Goal: Task Accomplishment & Management: Use online tool/utility

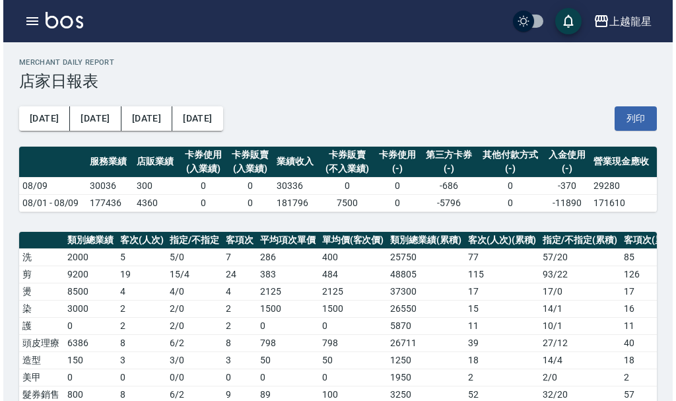
scroll to position [396, 0]
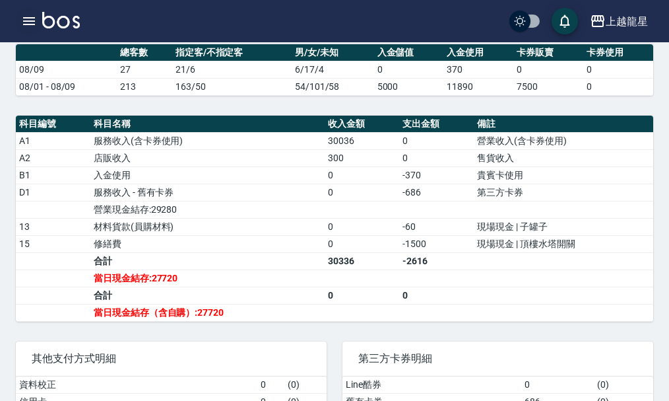
click at [24, 26] on icon "button" at bounding box center [29, 21] width 16 height 16
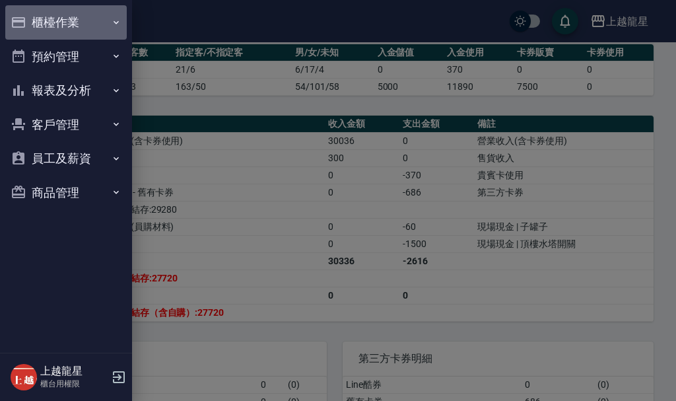
click at [41, 17] on button "櫃檯作業" at bounding box center [65, 22] width 121 height 34
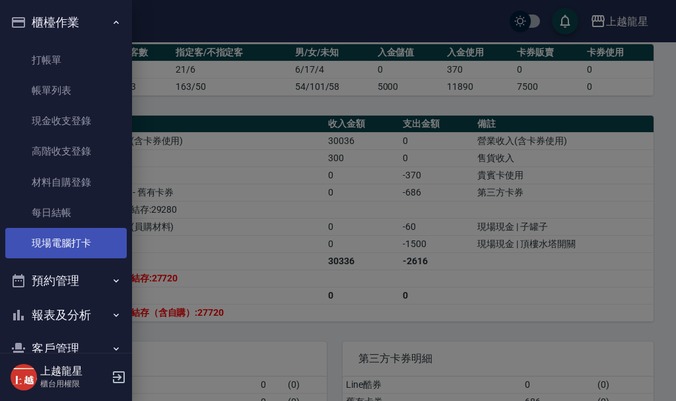
click at [106, 238] on link "現場電腦打卡" at bounding box center [65, 243] width 121 height 30
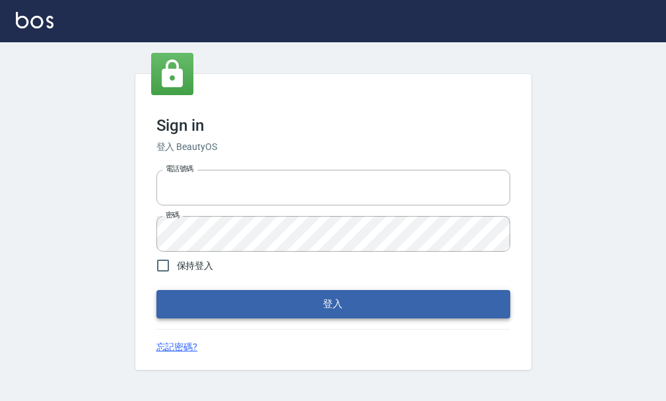
type input "25033354"
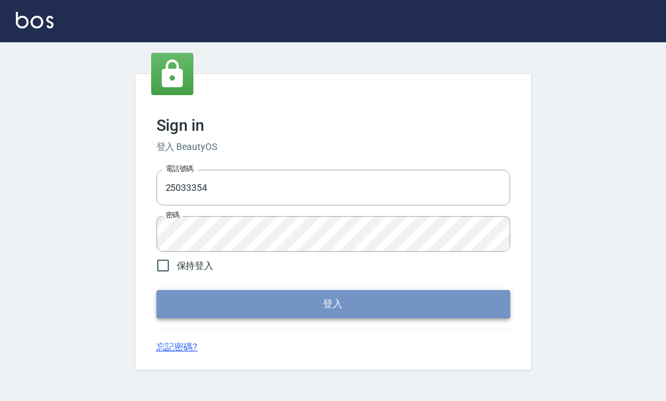
click at [312, 306] on button "登入" at bounding box center [333, 304] width 354 height 28
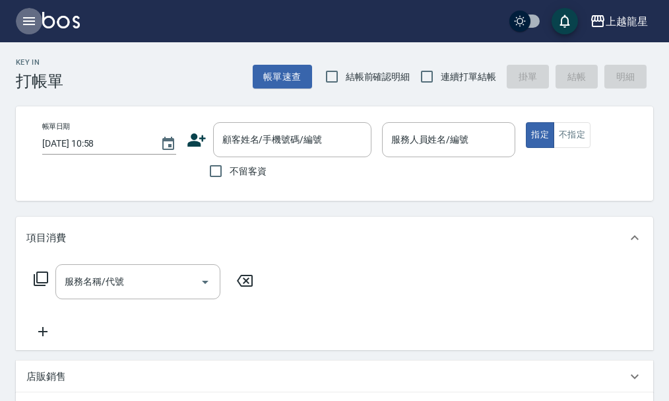
click at [24, 17] on icon "button" at bounding box center [29, 21] width 12 height 8
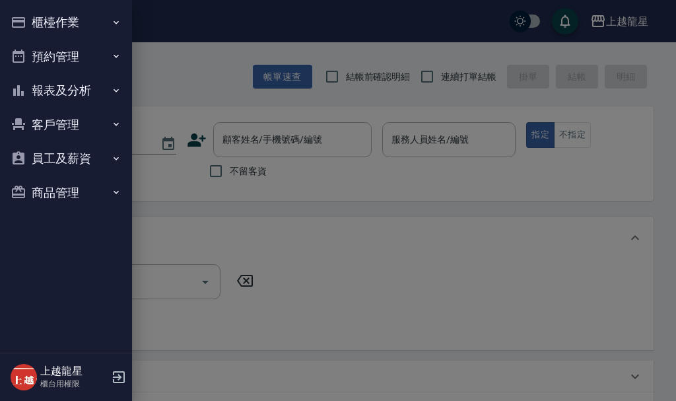
drag, startPoint x: 57, startPoint y: 15, endPoint x: 68, endPoint y: 22, distance: 13.4
click at [57, 15] on button "櫃檯作業" at bounding box center [65, 22] width 121 height 34
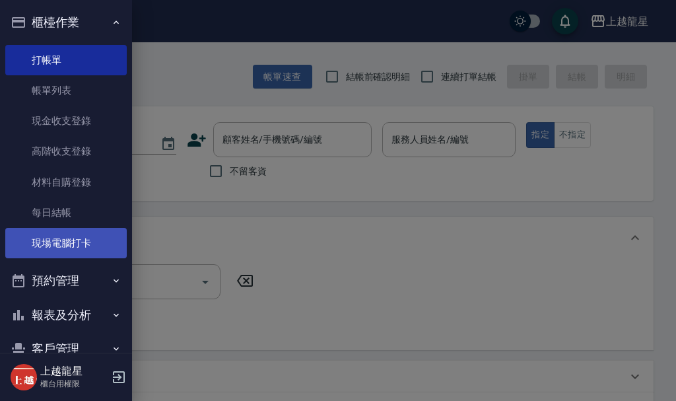
click at [112, 242] on link "現場電腦打卡" at bounding box center [65, 243] width 121 height 30
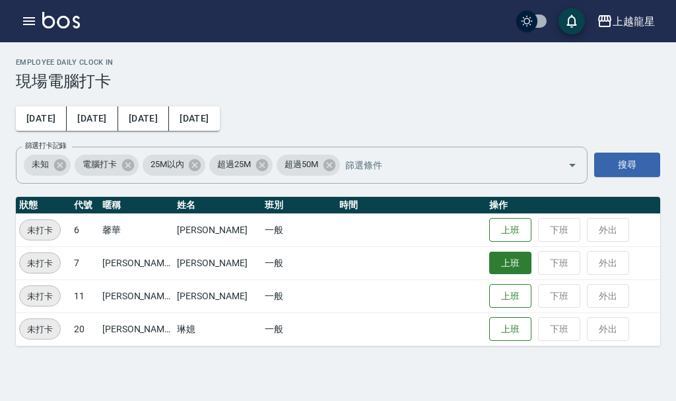
click at [489, 263] on button "上班" at bounding box center [510, 262] width 42 height 23
click at [489, 267] on button "上班" at bounding box center [510, 262] width 42 height 23
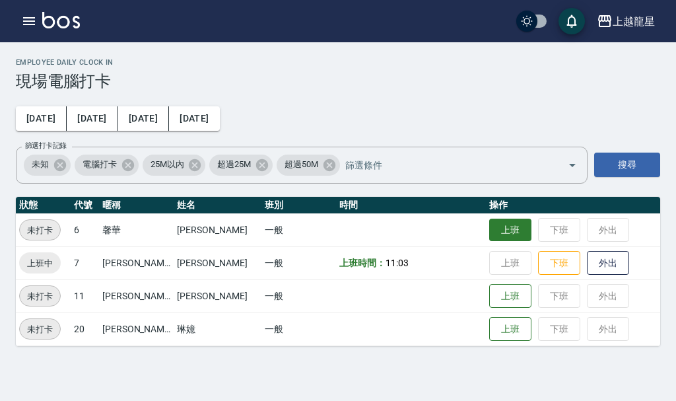
click at [508, 228] on button "上班" at bounding box center [510, 229] width 42 height 23
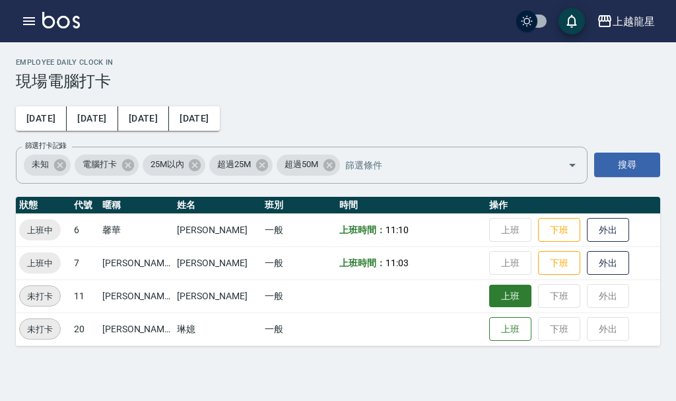
click at [489, 296] on button "上班" at bounding box center [510, 295] width 42 height 23
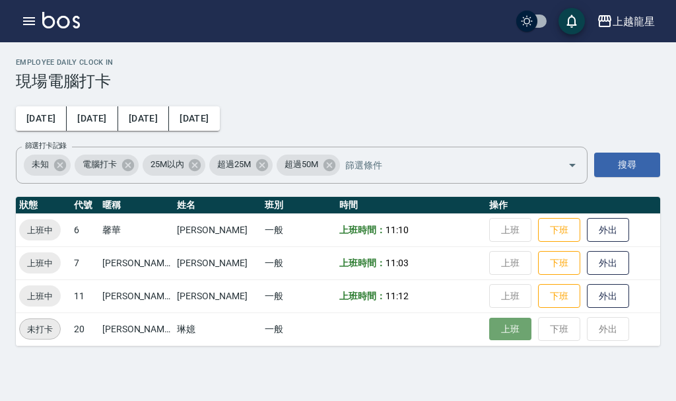
click at [507, 329] on button "上班" at bounding box center [510, 328] width 42 height 23
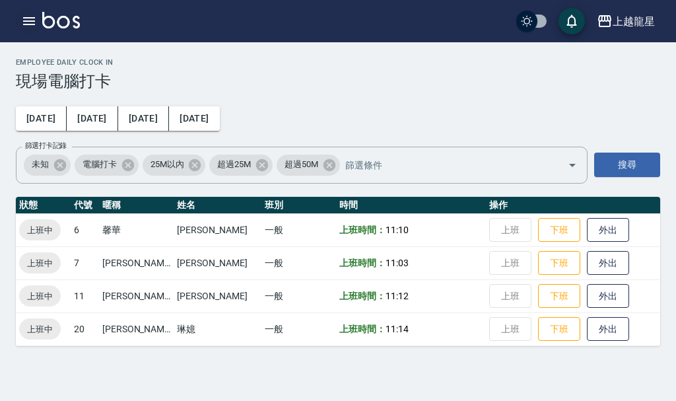
click at [26, 22] on icon "button" at bounding box center [29, 21] width 12 height 8
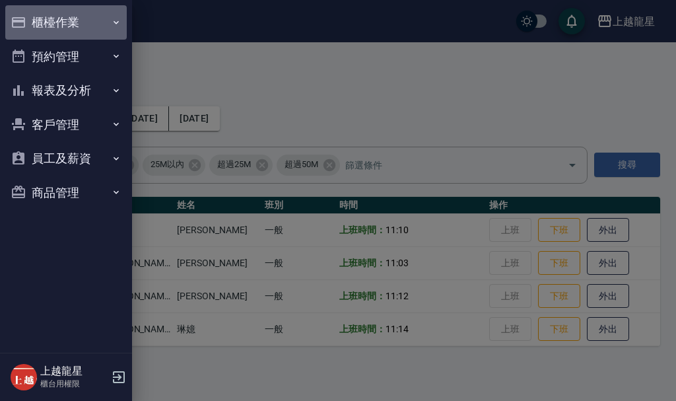
click at [53, 16] on button "櫃檯作業" at bounding box center [65, 22] width 121 height 34
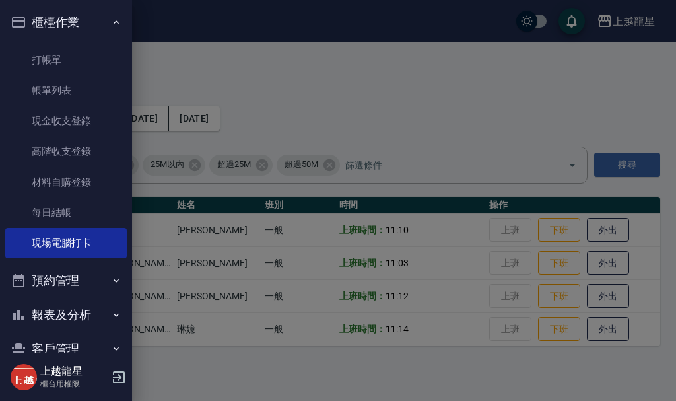
click at [205, 34] on div at bounding box center [338, 200] width 676 height 401
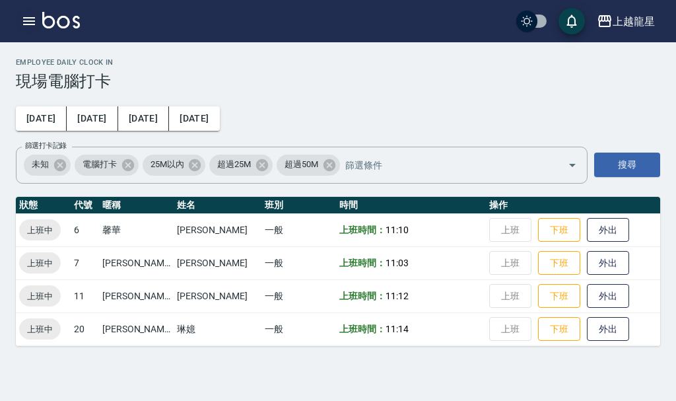
click at [25, 15] on icon "button" at bounding box center [29, 21] width 16 height 16
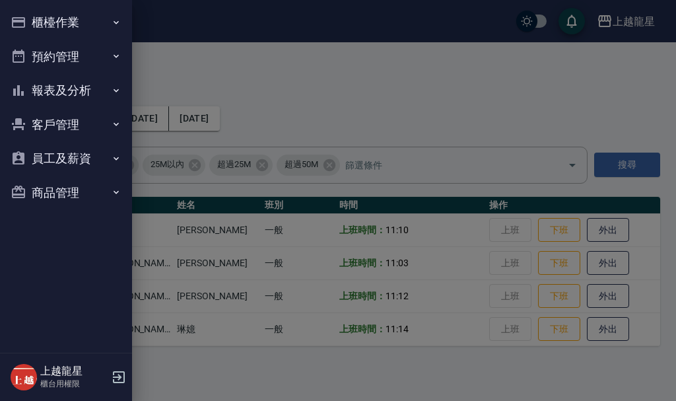
click at [34, 18] on button "櫃檯作業" at bounding box center [65, 22] width 121 height 34
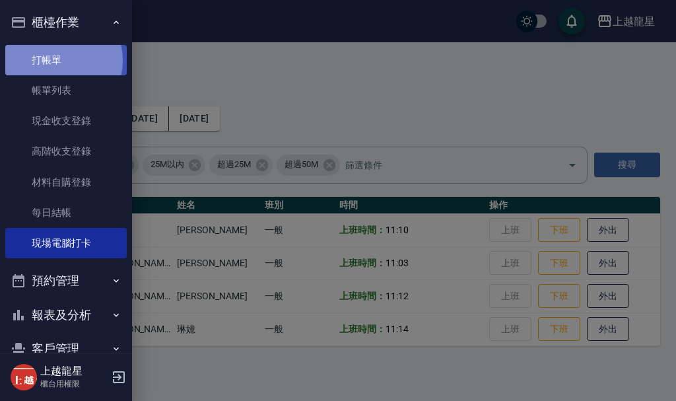
click at [58, 60] on link "打帳單" at bounding box center [65, 60] width 121 height 30
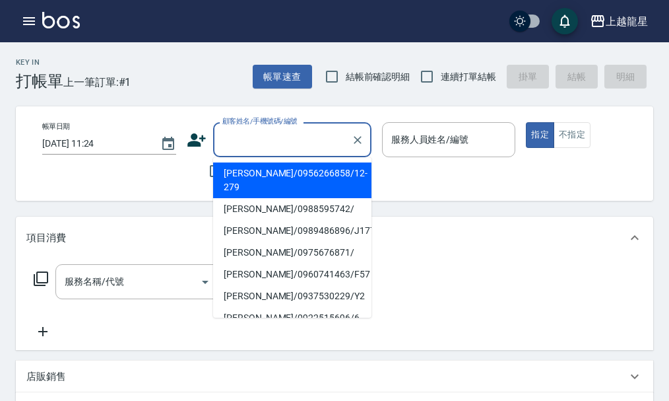
click at [234, 134] on input "顧客姓名/手機號碼/編號" at bounding box center [282, 139] width 127 height 23
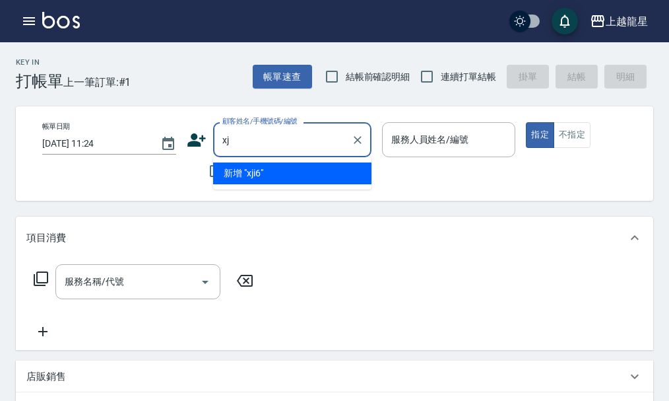
type input "x"
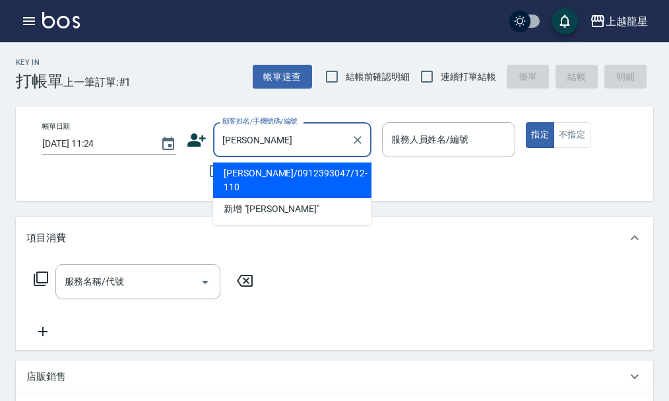
click at [263, 171] on li "羅愛翔/0912393047/12-110" at bounding box center [292, 180] width 158 height 36
type input "羅愛翔/0912393047/12-110"
